Goal: Find specific page/section: Find specific page/section

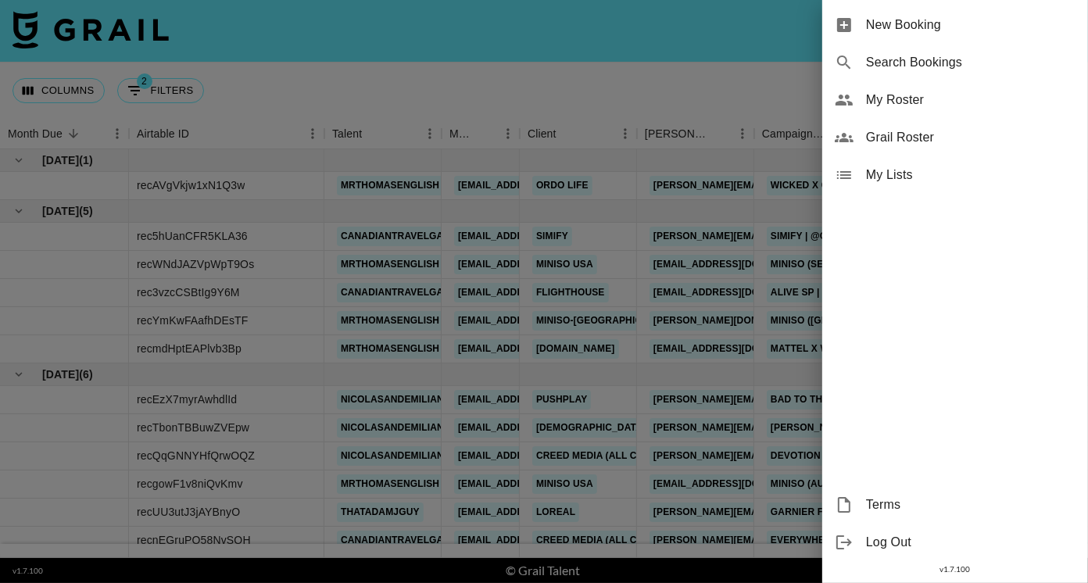
scroll to position [107, 0]
click at [939, 140] on span "Grail Roster" at bounding box center [970, 137] width 209 height 19
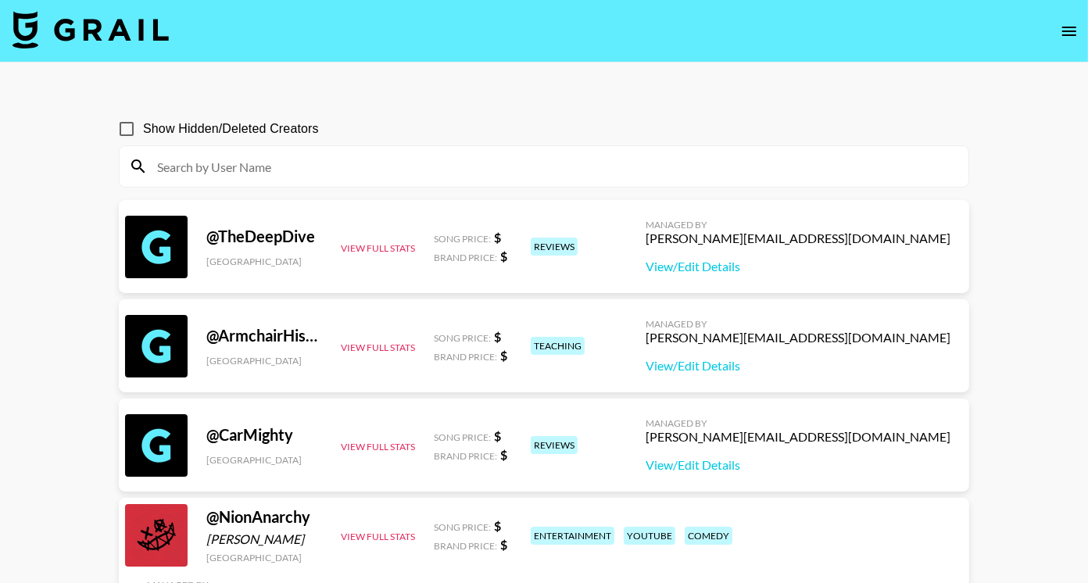
click at [661, 166] on input at bounding box center [553, 166] width 811 height 25
click at [665, 116] on div "Show Hidden/Deleted Creators" at bounding box center [544, 129] width 850 height 33
click at [614, 171] on input at bounding box center [553, 166] width 811 height 25
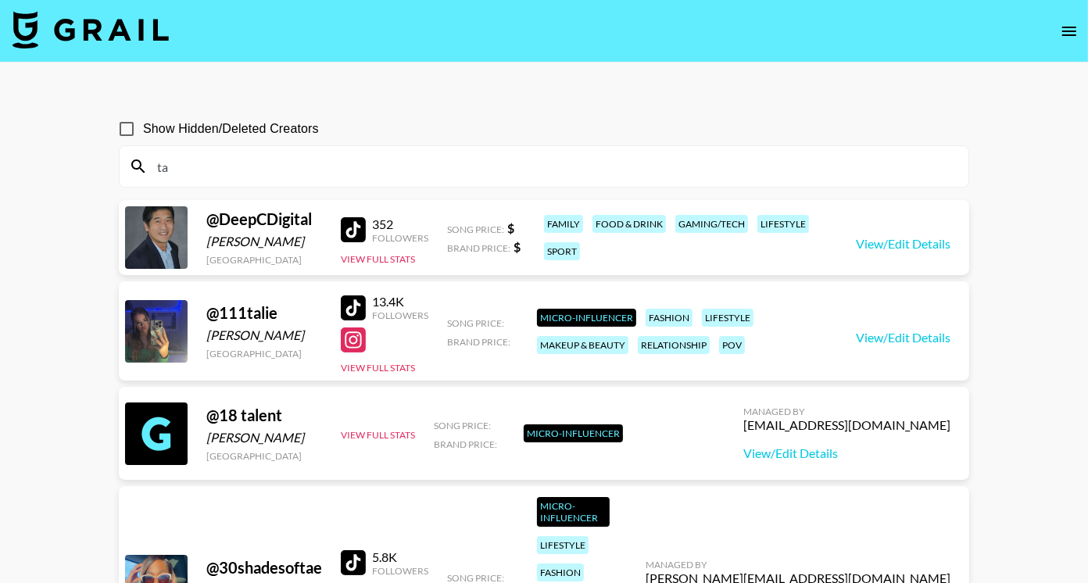
type input "t"
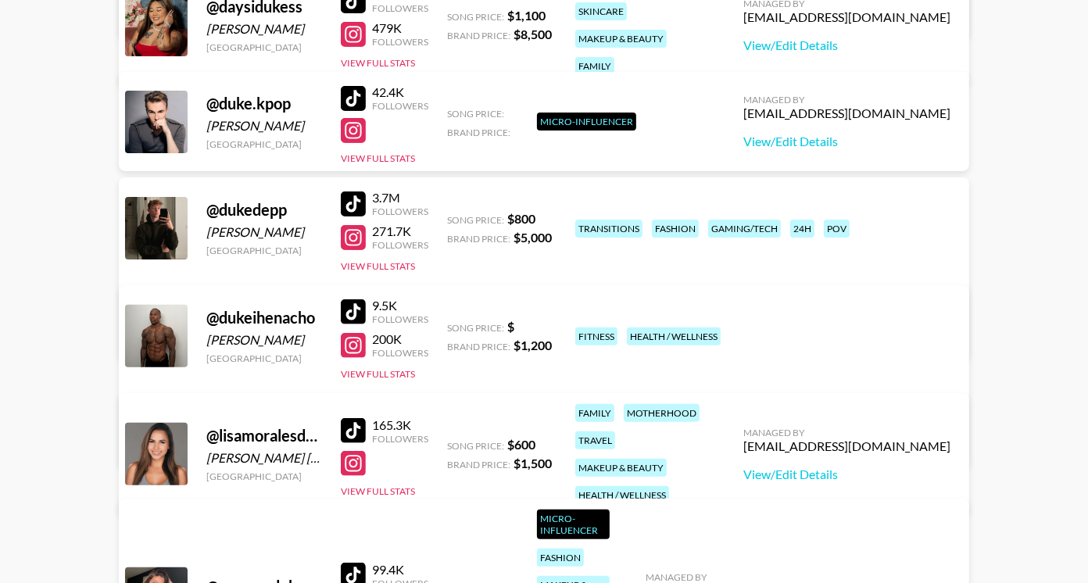
scroll to position [342, 0]
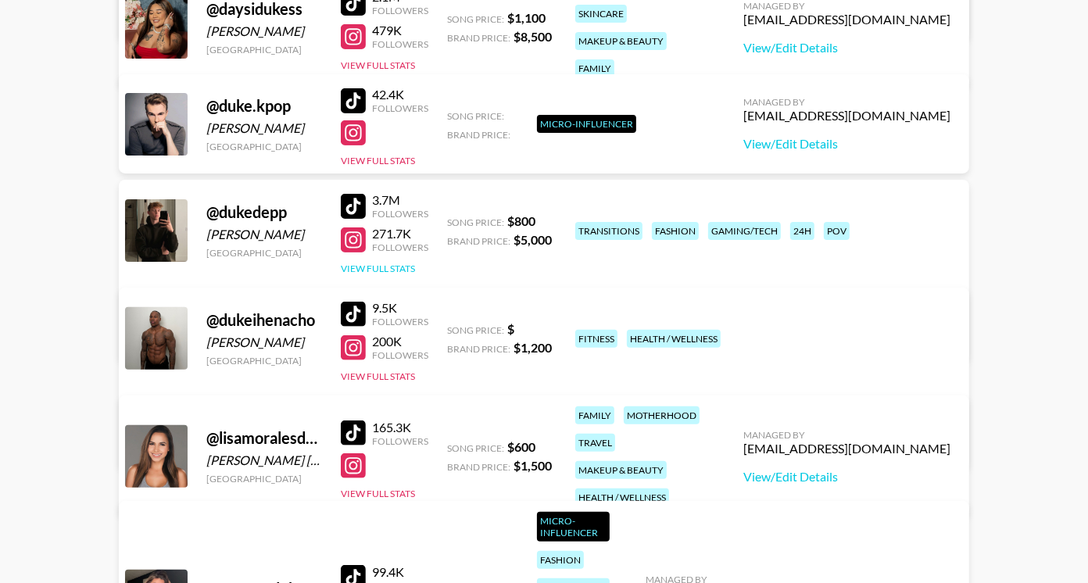
type input "duke"
click at [357, 264] on button "View Full Stats" at bounding box center [378, 269] width 74 height 12
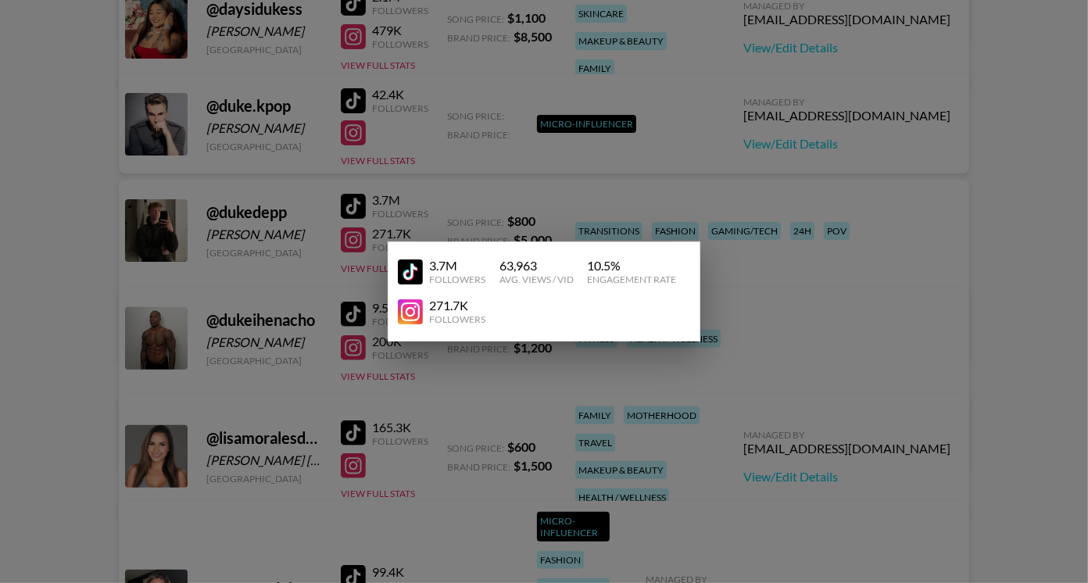
click at [163, 235] on div at bounding box center [544, 291] width 1088 height 583
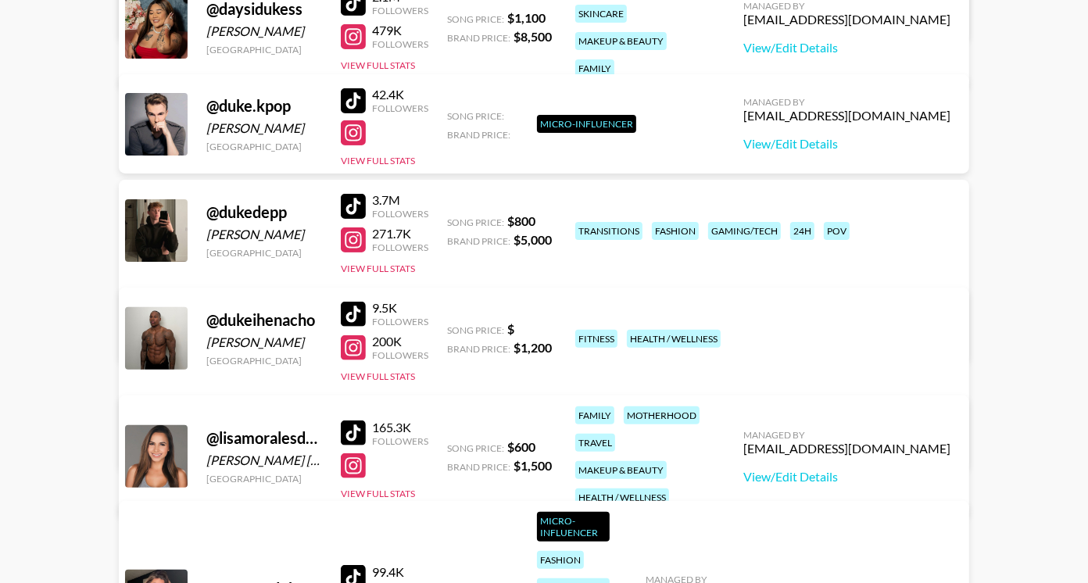
click at [148, 230] on div at bounding box center [156, 230] width 63 height 63
click at [90, 220] on main "Show Hidden/Deleted Creators duke @ chaneldelisser Chanel [PERSON_NAME] United …" at bounding box center [544, 236] width 1088 height 1031
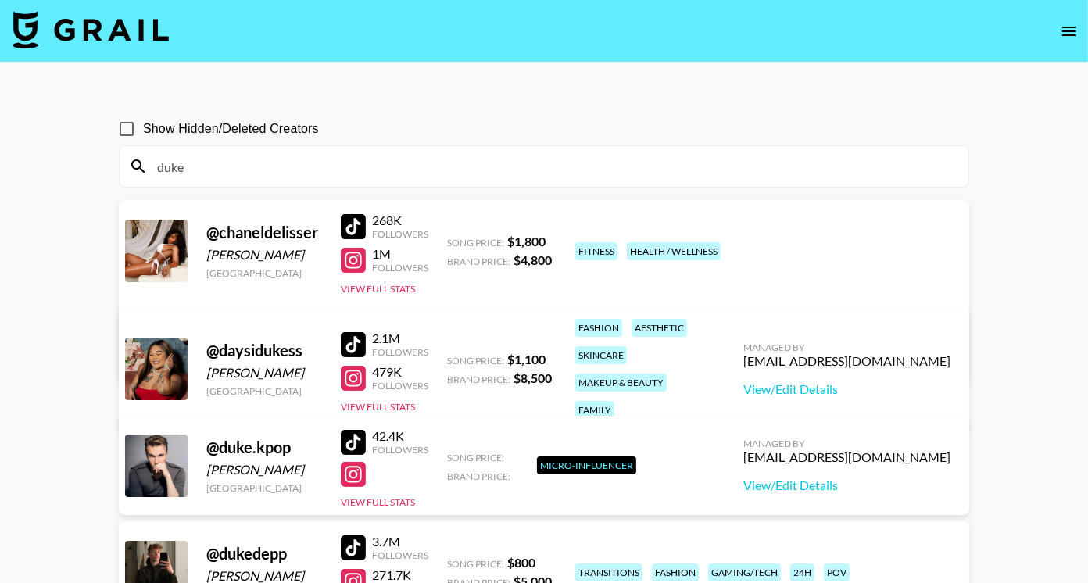
type textarea "ke"
drag, startPoint x: 231, startPoint y: 170, endPoint x: 65, endPoint y: 167, distance: 166.5
click at [66, 167] on main "Show Hidden/Deleted Creators duke @ chaneldelisser Chanel [PERSON_NAME] United …" at bounding box center [544, 578] width 1088 height 1031
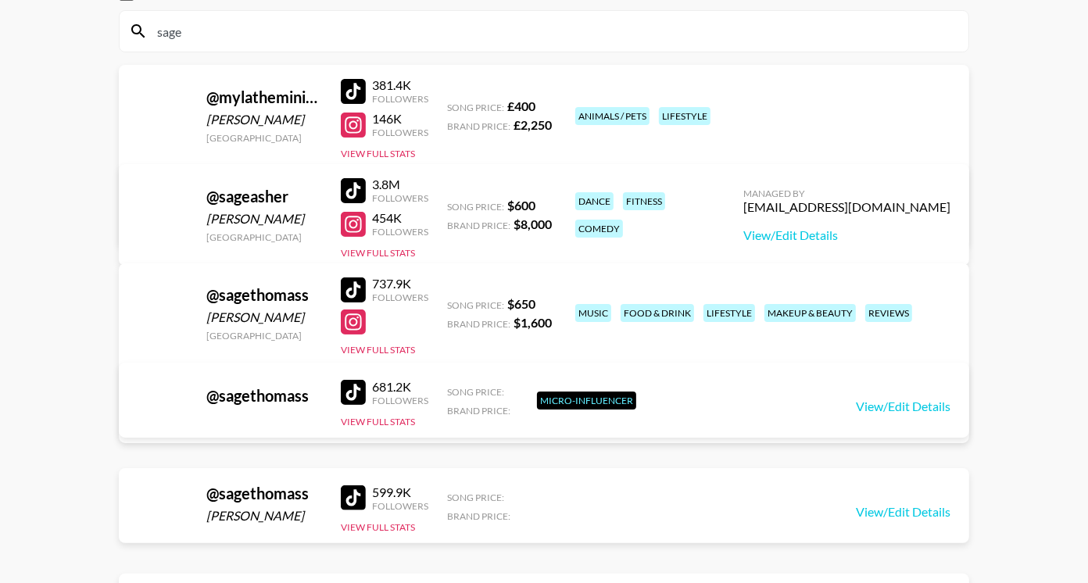
scroll to position [133, 0]
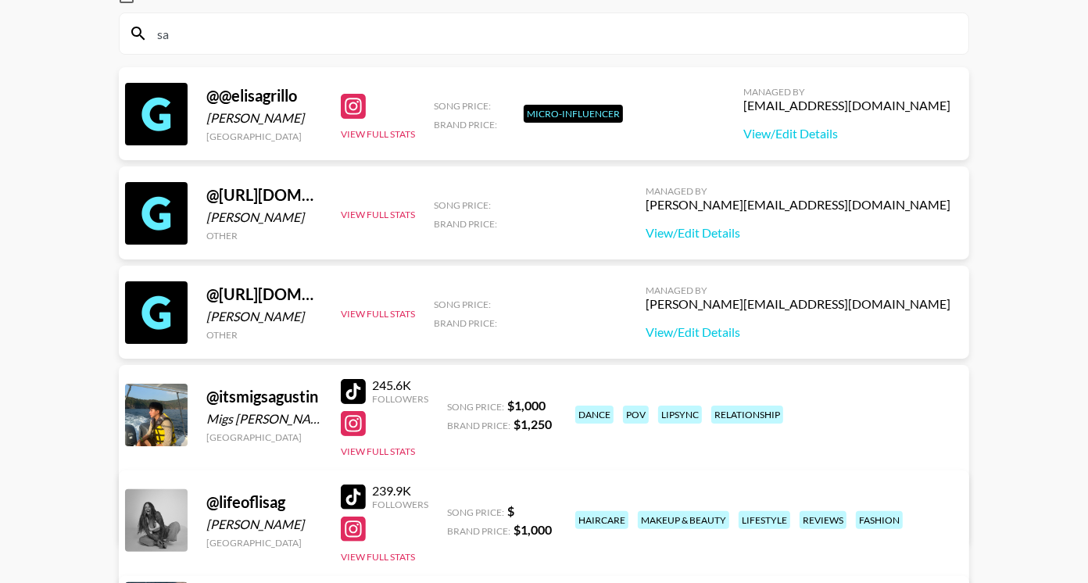
type input "s"
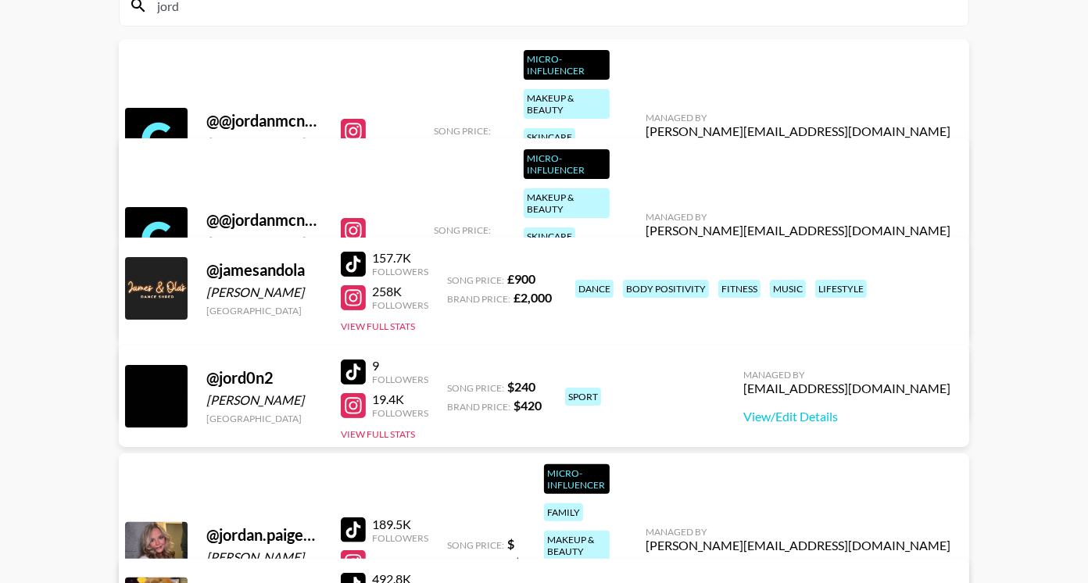
scroll to position [159, 0]
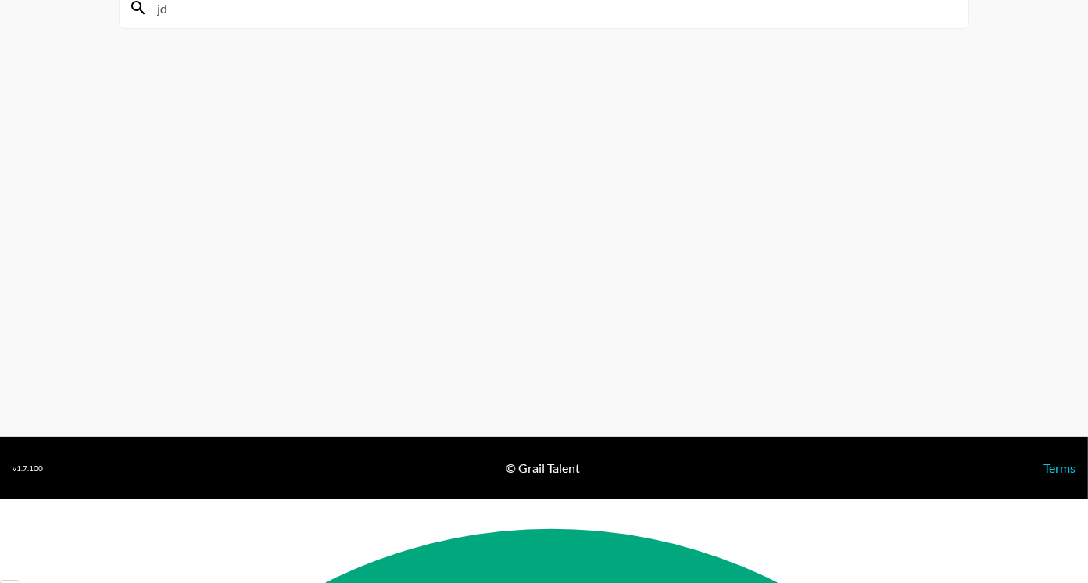
type input "j"
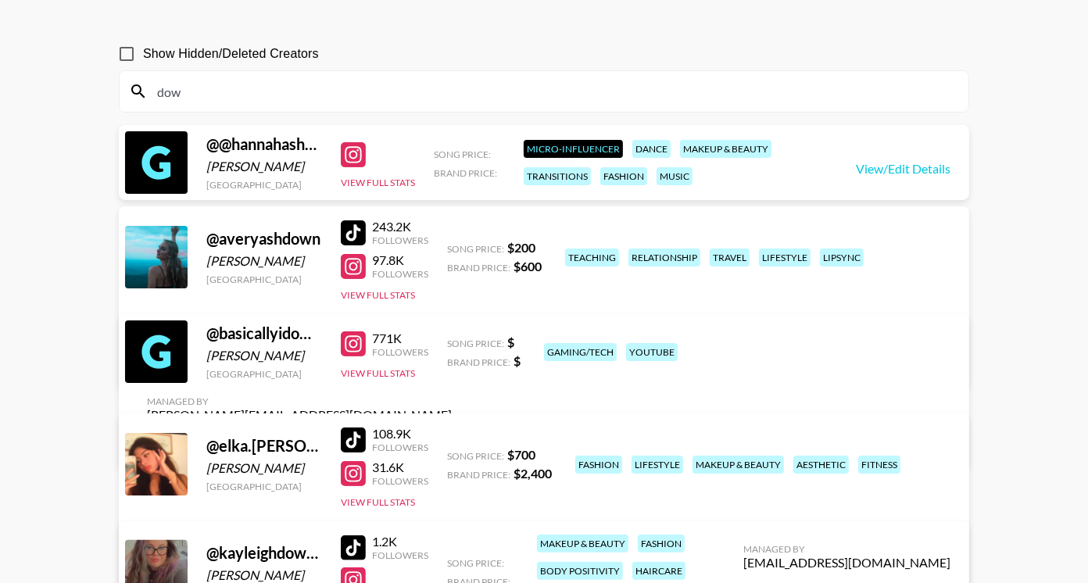
scroll to position [57, 0]
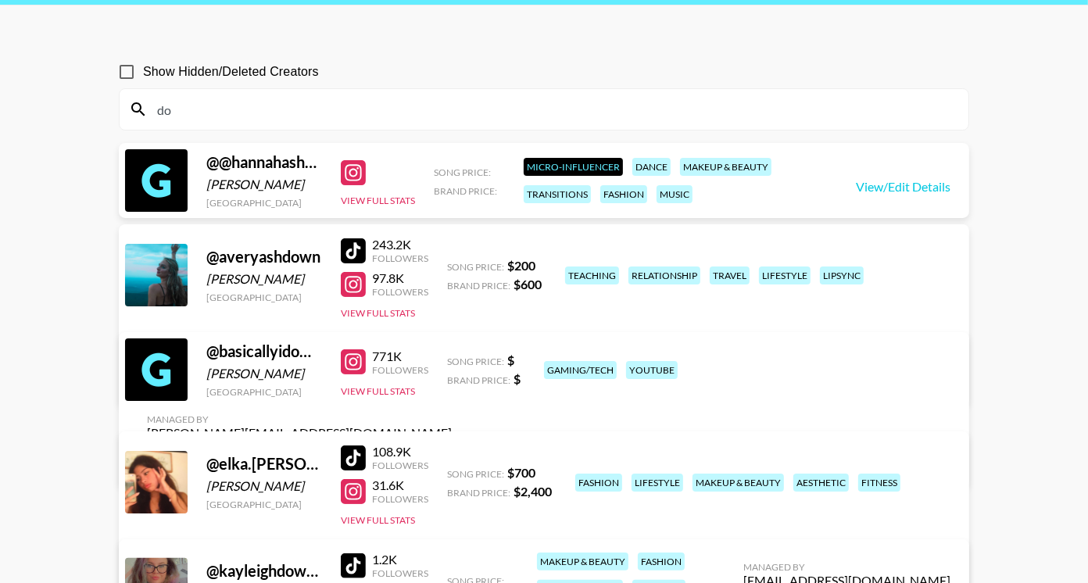
type input "d"
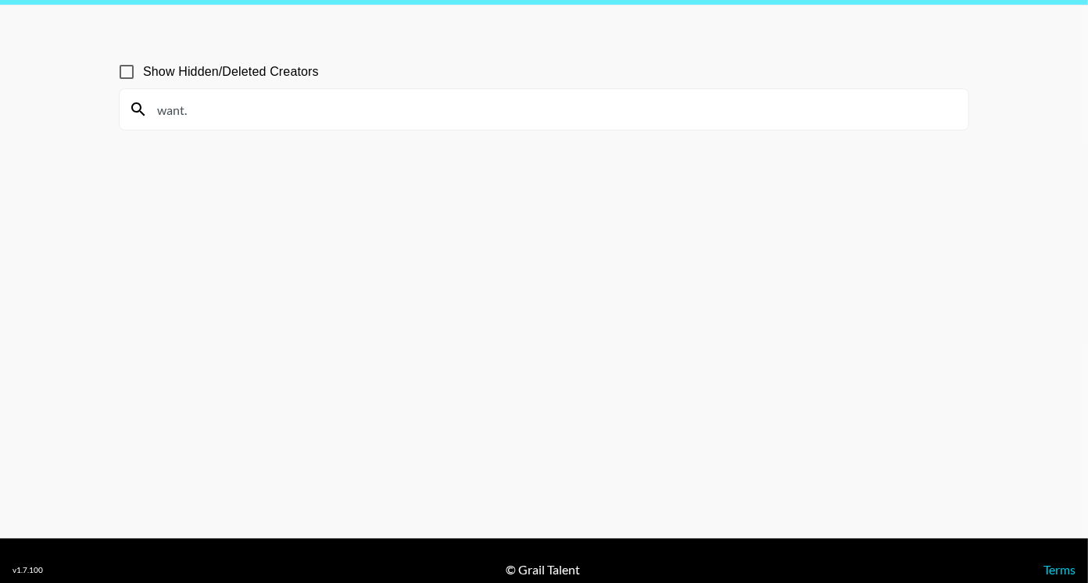
scroll to position [66, 0]
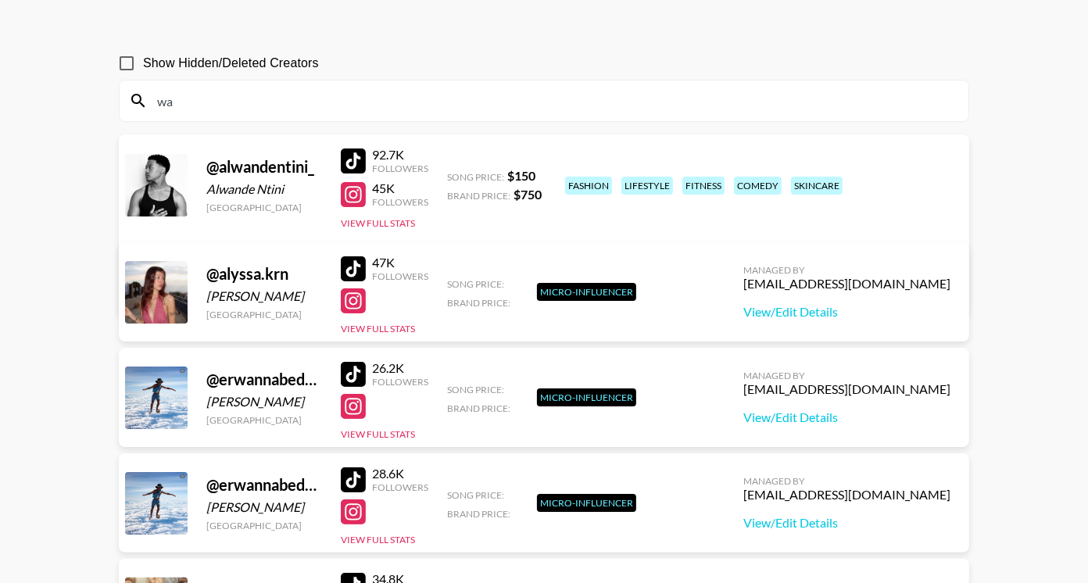
type input "w"
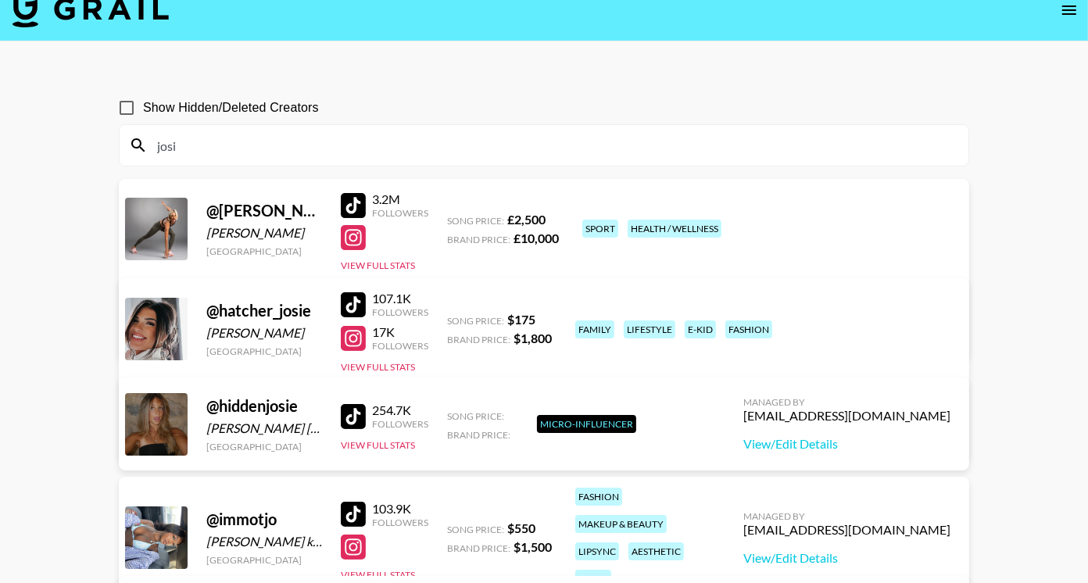
scroll to position [0, 0]
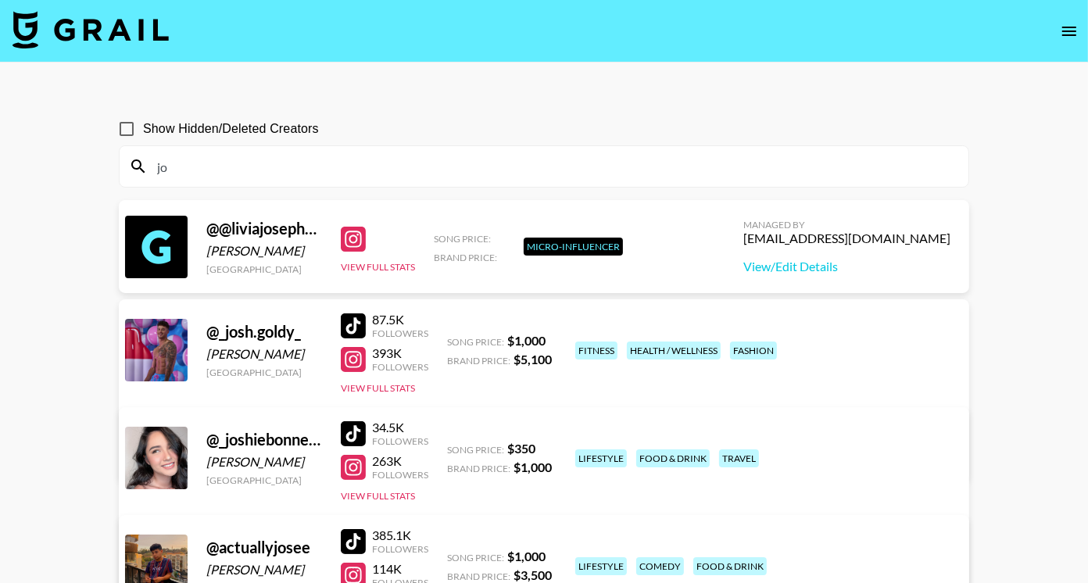
type input "j"
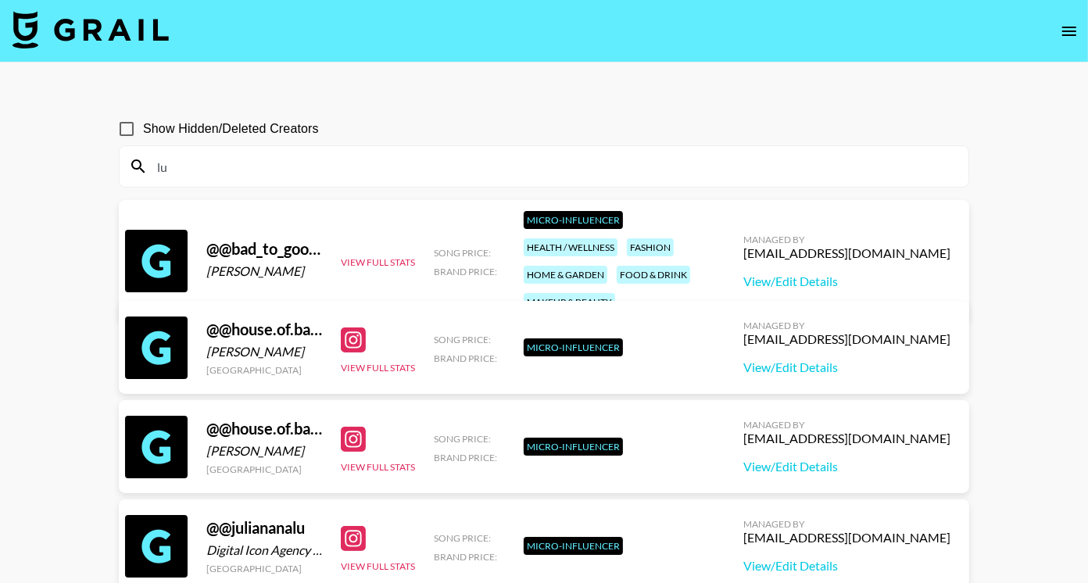
type input "l"
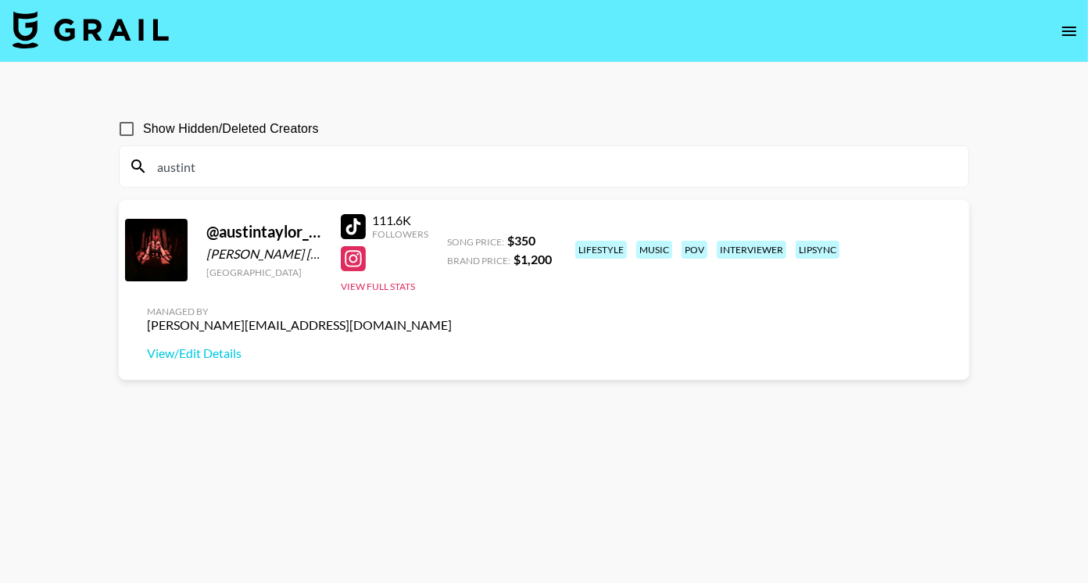
click at [282, 224] on div "@ austintaylor_official" at bounding box center [264, 232] width 116 height 20
click at [160, 253] on div at bounding box center [156, 250] width 63 height 63
click at [327, 174] on input "austint" at bounding box center [553, 166] width 811 height 25
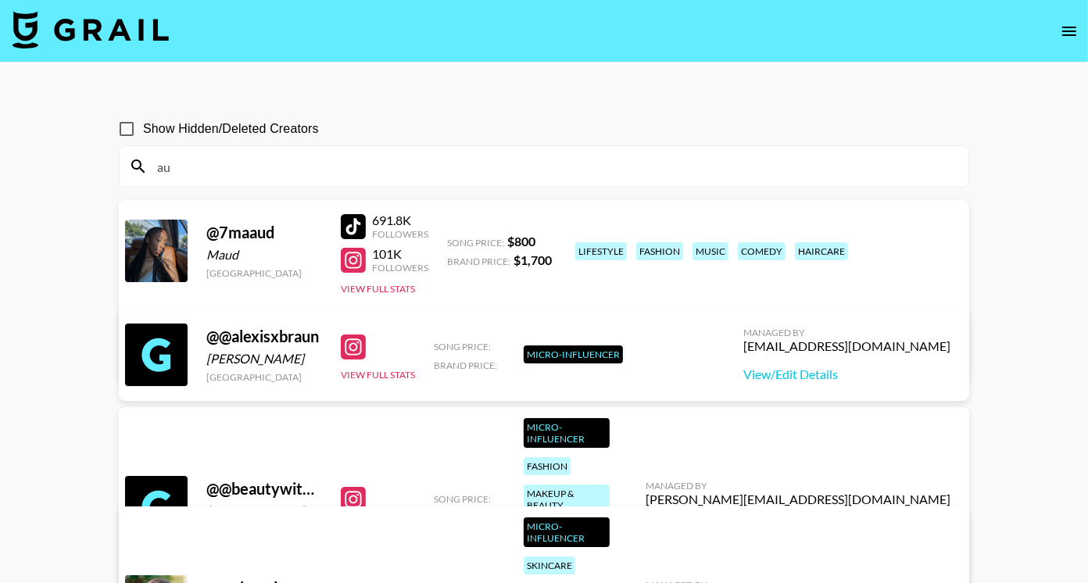
type input "a"
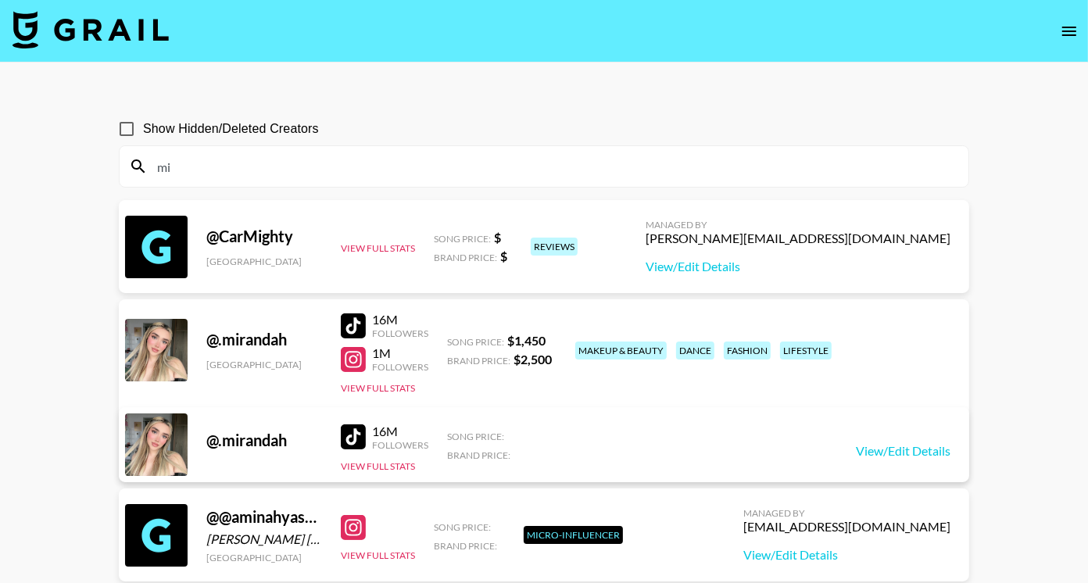
type input "m"
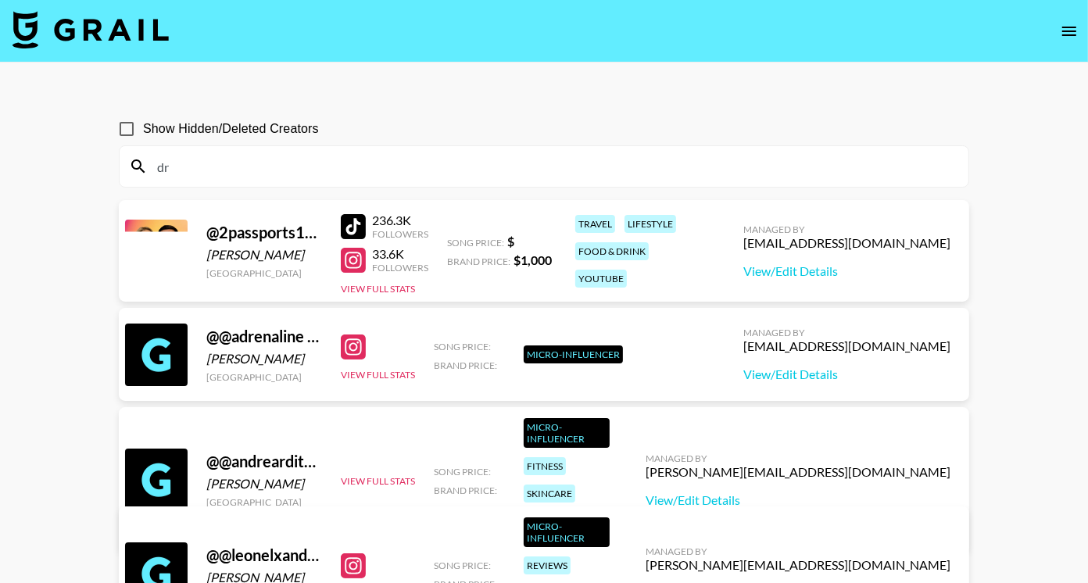
type input "d"
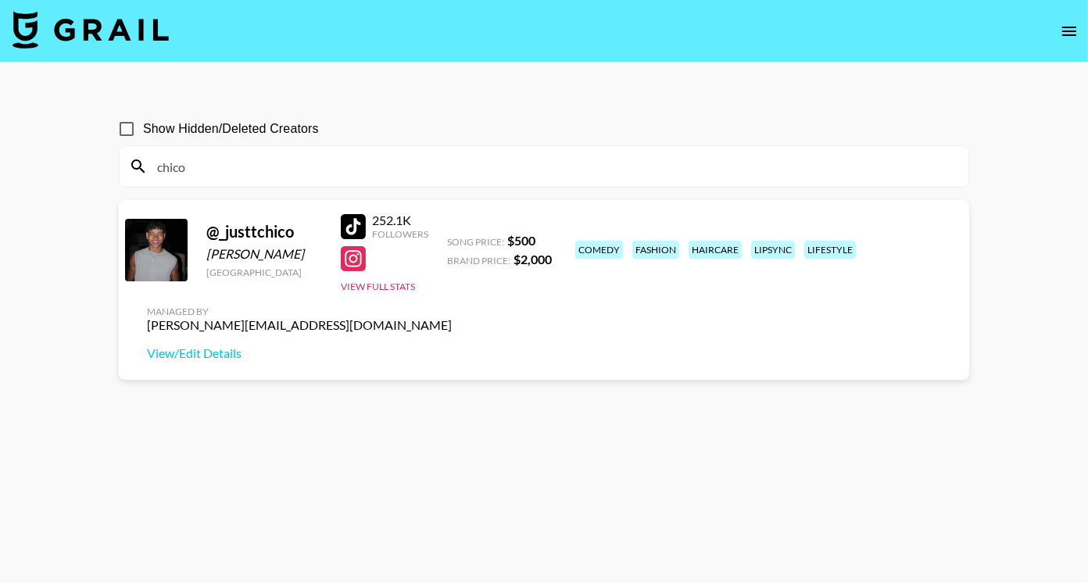
type input "chico"
